Goal: Task Accomplishment & Management: Use online tool/utility

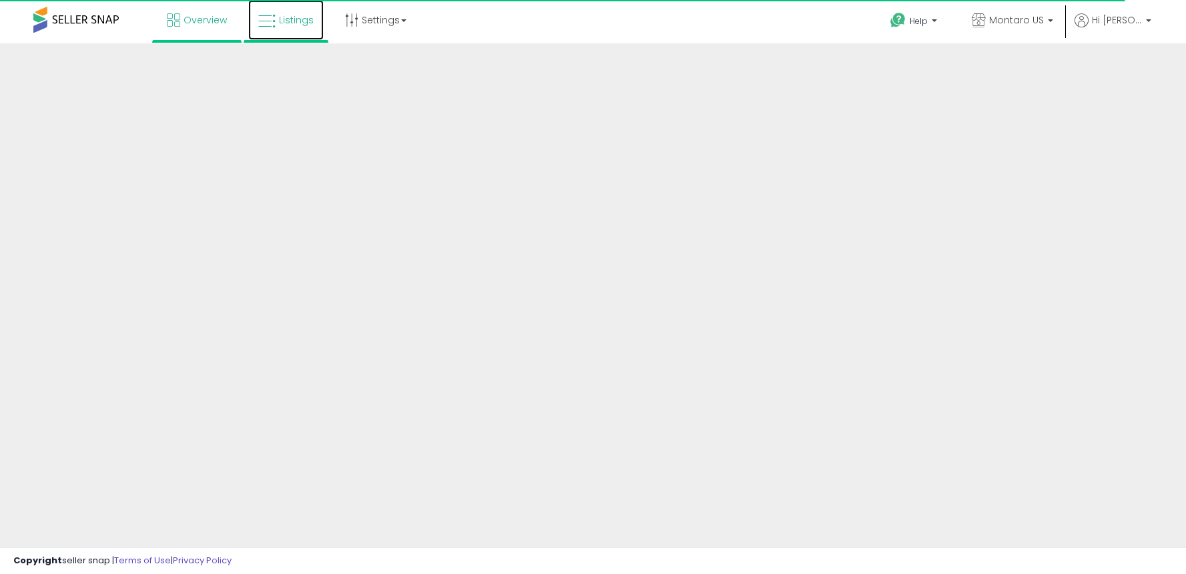
click at [291, 19] on span "Listings" at bounding box center [296, 19] width 35 height 13
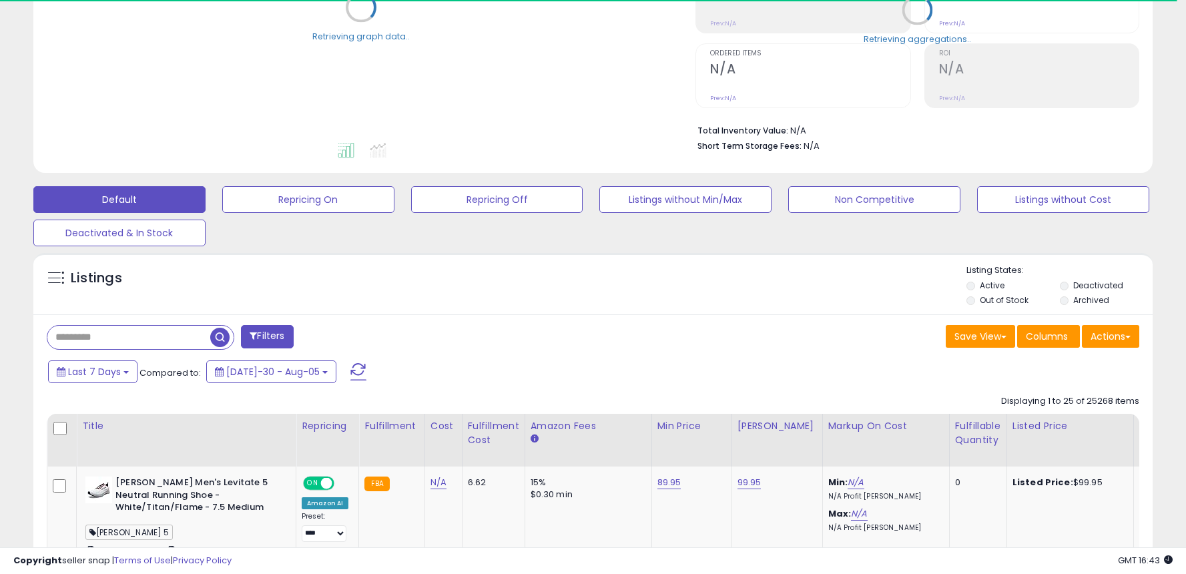
scroll to position [267, 0]
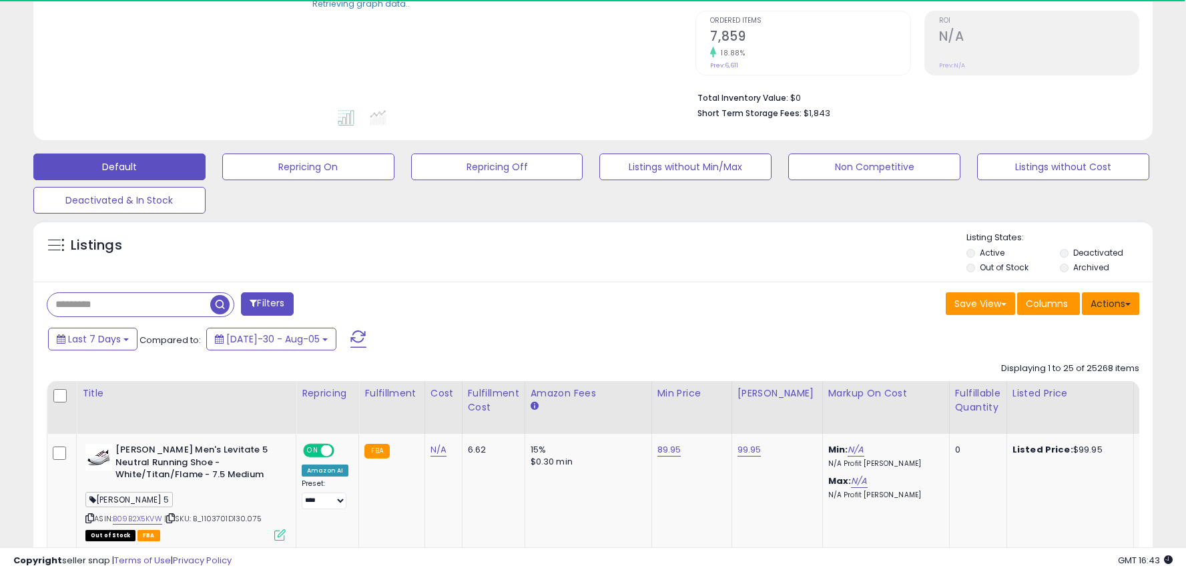
click at [1126, 306] on button "Actions" at bounding box center [1110, 303] width 57 height 23
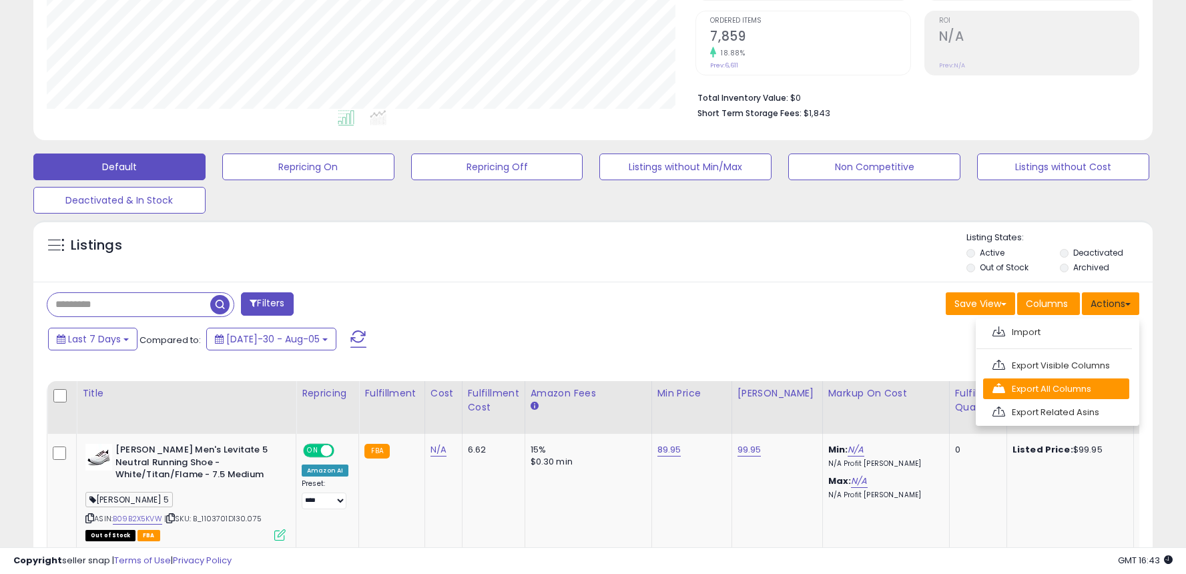
scroll to position [274, 650]
click at [1083, 392] on link "Export All Columns" at bounding box center [1056, 389] width 146 height 21
